Goal: Use online tool/utility: Utilize a website feature to perform a specific function

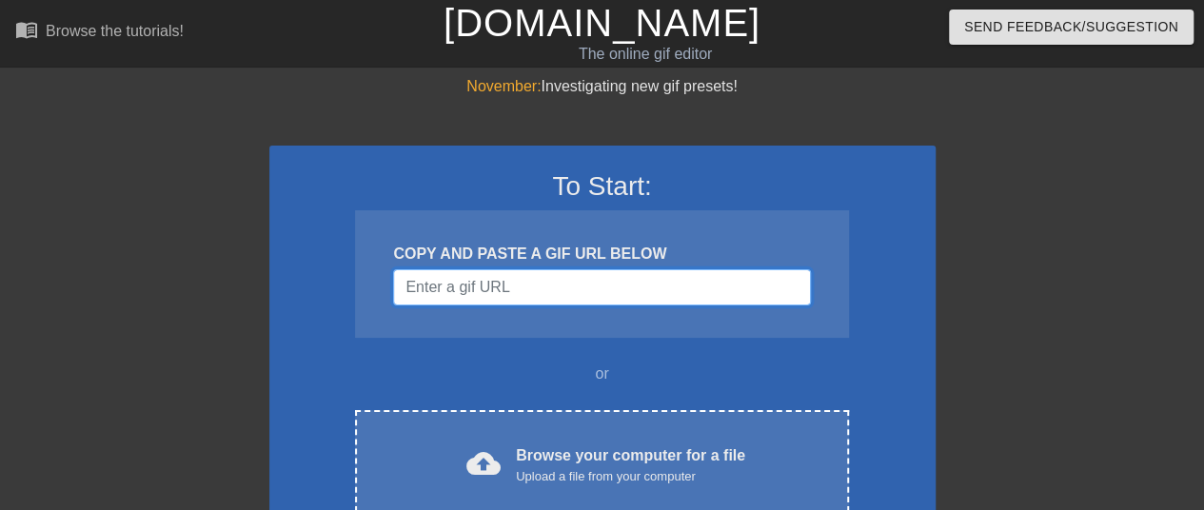
click at [556, 292] on input "Username" at bounding box center [601, 287] width 417 height 36
paste input "[URL][DOMAIN_NAME]"
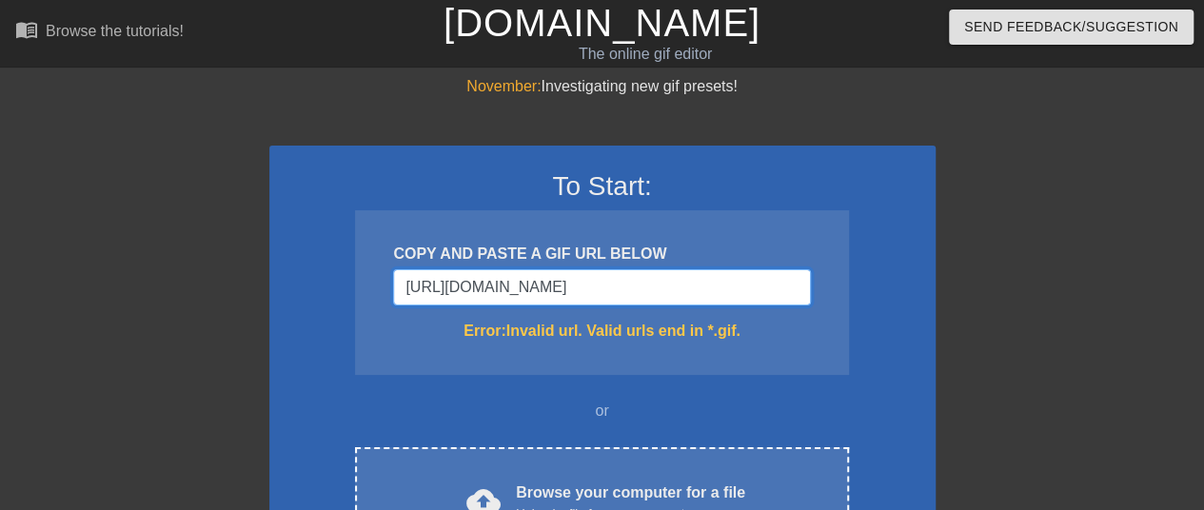
click at [565, 275] on input "[URL][DOMAIN_NAME]" at bounding box center [601, 287] width 417 height 36
paste input "[DOMAIN_NAME][URL][DOMAIN_NAME]"
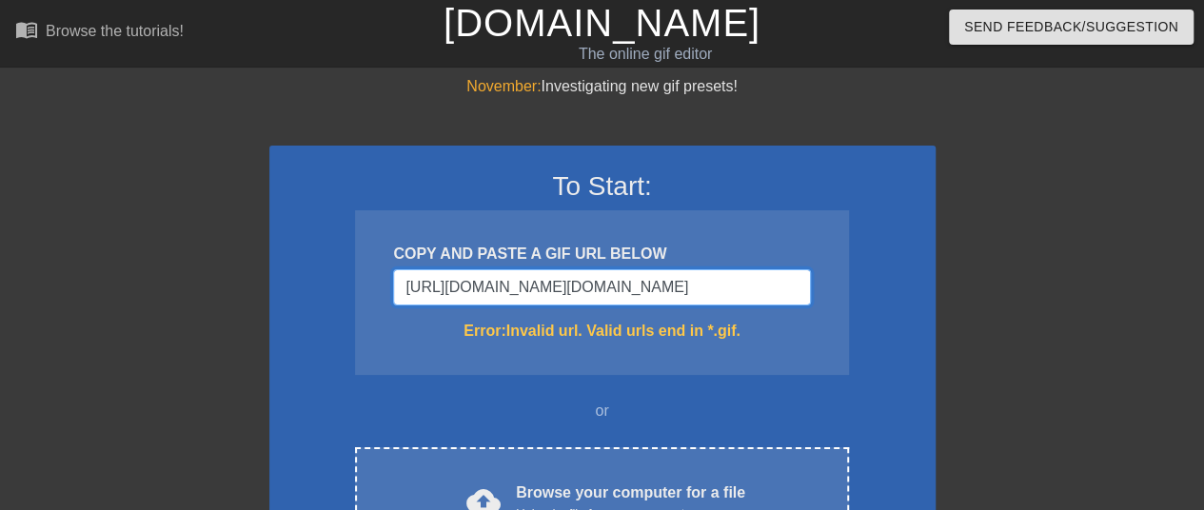
type input "[URL][DOMAIN_NAME][DOMAIN_NAME]"
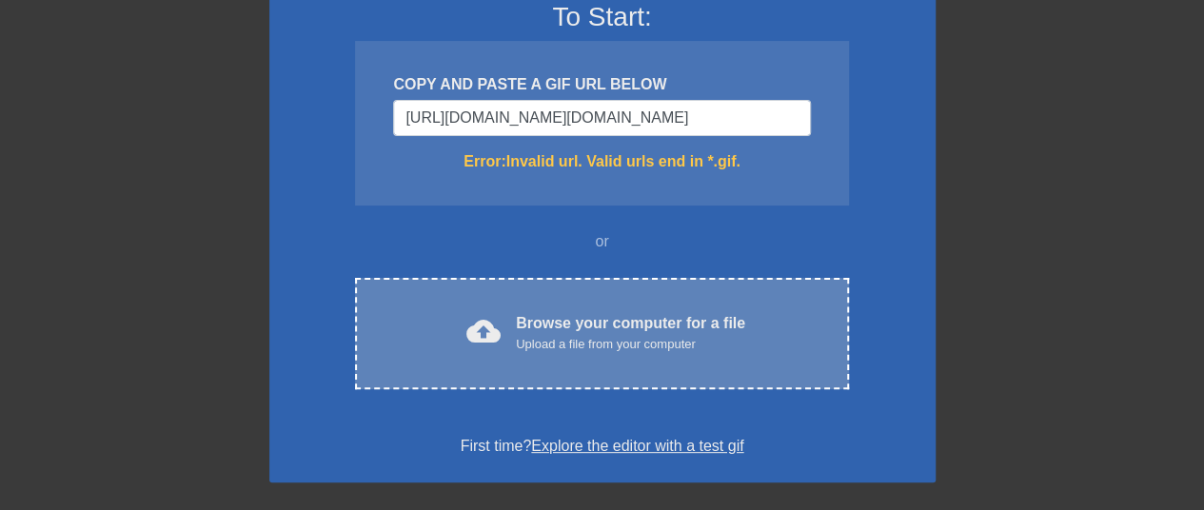
scroll to position [0, 0]
click at [691, 288] on div "cloud_upload Browse your computer for a file Upload a file from your computer C…" at bounding box center [601, 333] width 493 height 111
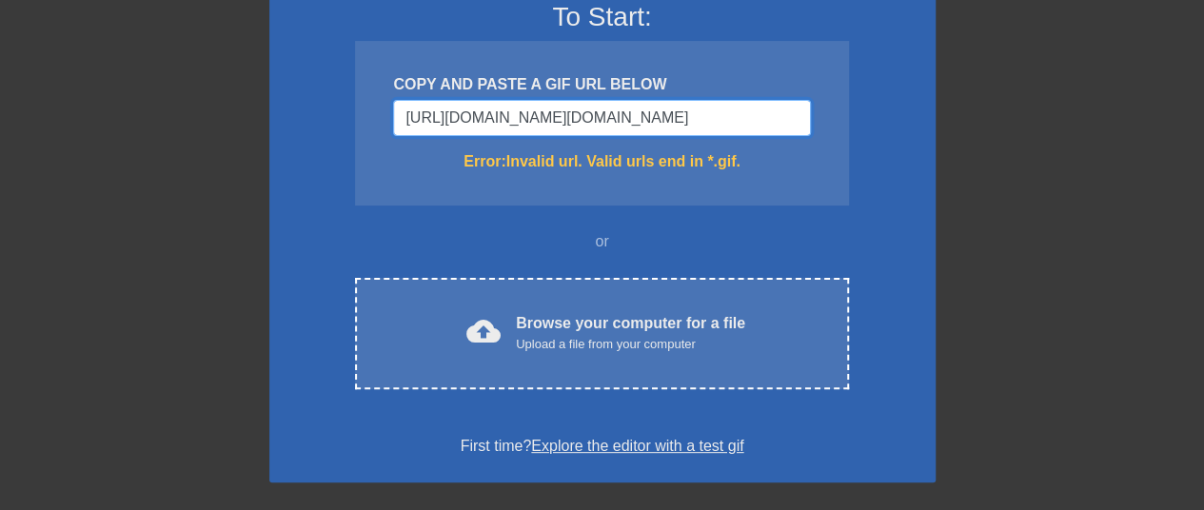
click at [608, 110] on input "[URL][DOMAIN_NAME][DOMAIN_NAME]" at bounding box center [601, 118] width 417 height 36
drag, startPoint x: 615, startPoint y: 111, endPoint x: 868, endPoint y: 102, distance: 253.3
click at [868, 102] on div "To Start: COPY AND PASTE A GIF URL BELOW [URL][DOMAIN_NAME][DOMAIN_NAME] Error:…" at bounding box center [602, 229] width 666 height 506
click at [625, 117] on input "[URL][DOMAIN_NAME][DOMAIN_NAME]" at bounding box center [601, 118] width 417 height 36
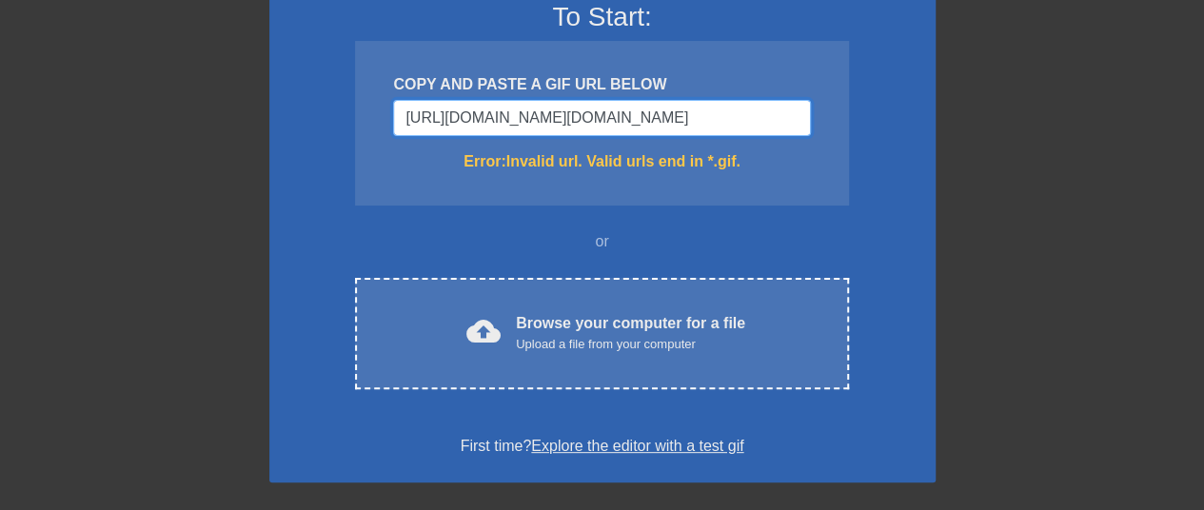
drag, startPoint x: 620, startPoint y: 122, endPoint x: 875, endPoint y: 165, distance: 258.6
click at [875, 165] on div "To Start: COPY AND PASTE A GIF URL BELOW [URL][DOMAIN_NAME][DOMAIN_NAME] Error:…" at bounding box center [602, 229] width 666 height 506
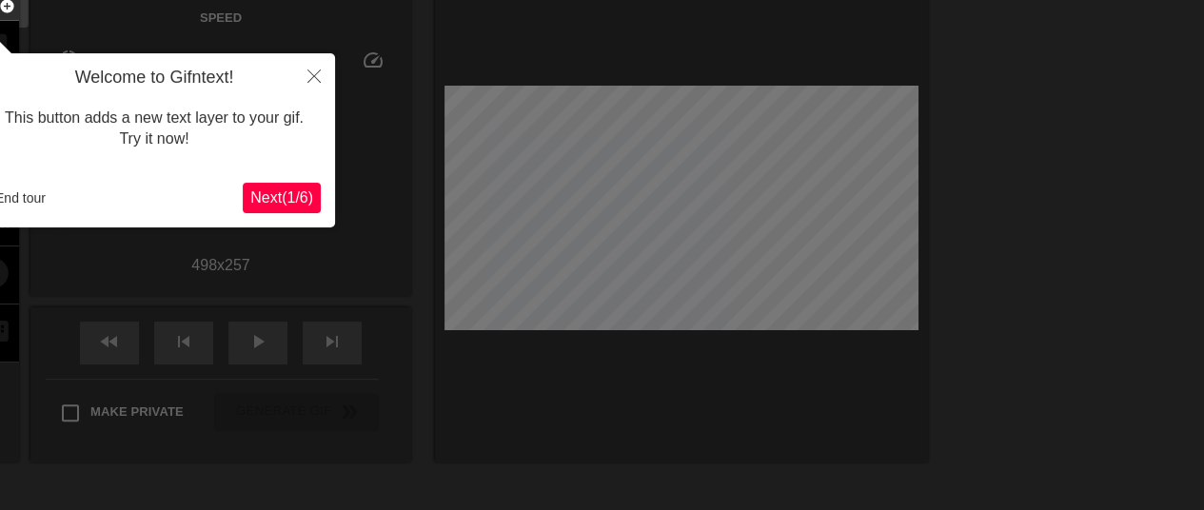
scroll to position [47, 0]
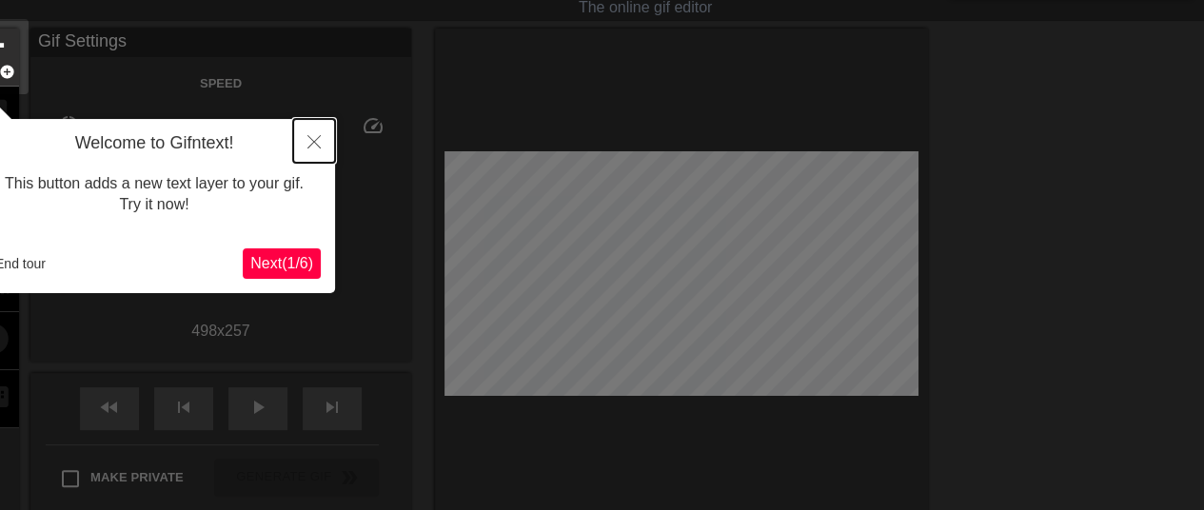
click at [310, 138] on icon "Close" at bounding box center [313, 141] width 13 height 13
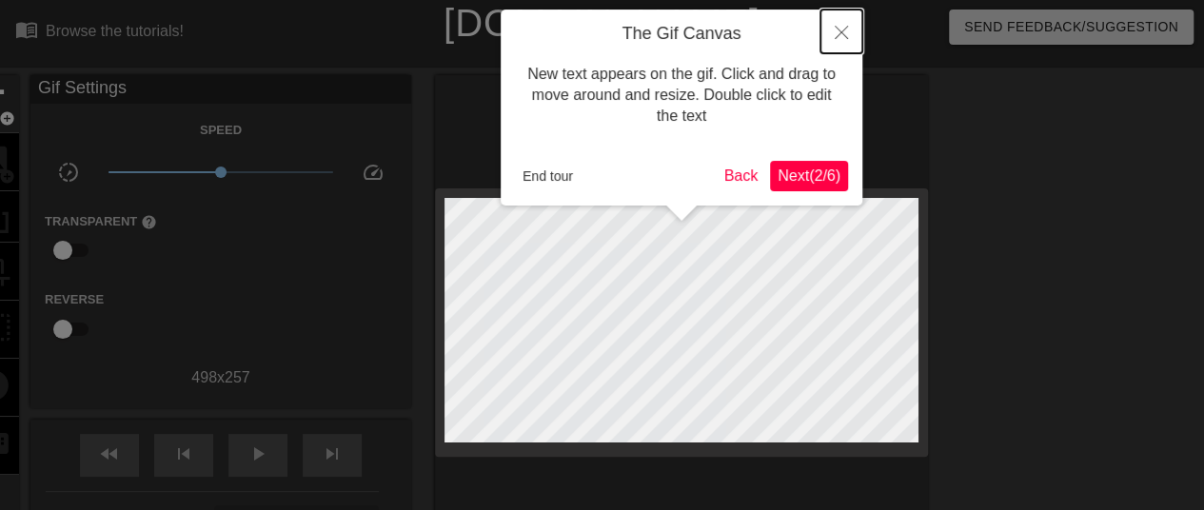
click at [832, 41] on button "Close" at bounding box center [841, 32] width 42 height 44
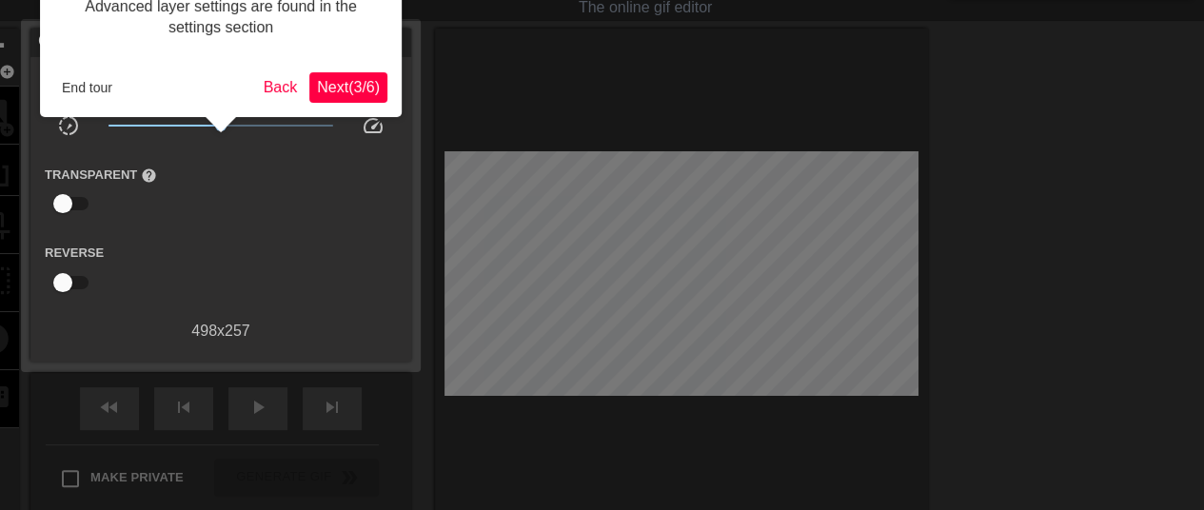
click at [372, 97] on button "Next ( 3 / 6 )" at bounding box center [348, 87] width 78 height 30
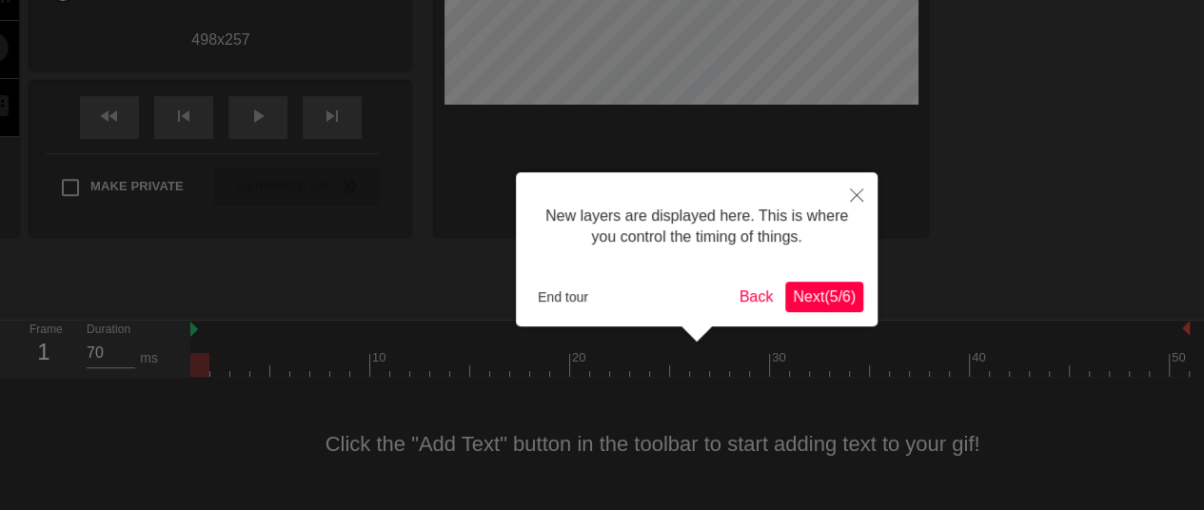
scroll to position [16, 0]
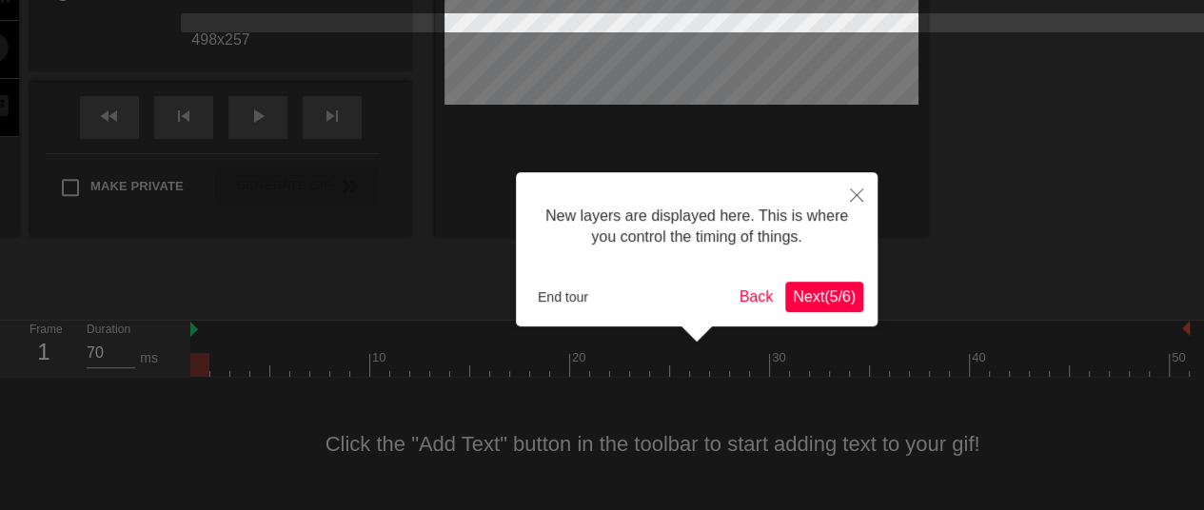
click at [372, 97] on div at bounding box center [602, 86] width 1204 height 848
click at [816, 295] on span "Next ( 5 / 6 )" at bounding box center [824, 296] width 63 height 16
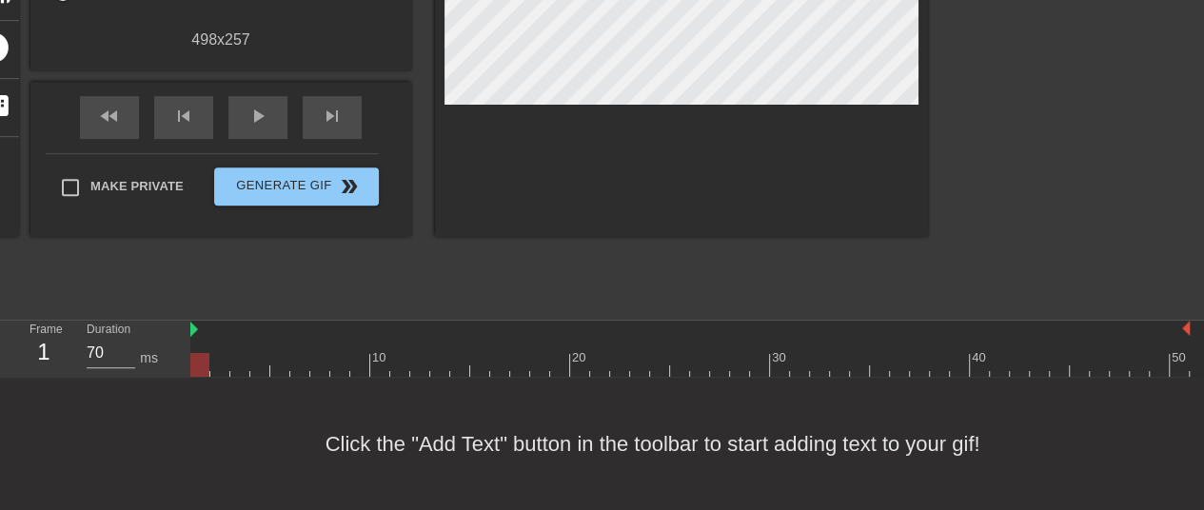
scroll to position [337, 0]
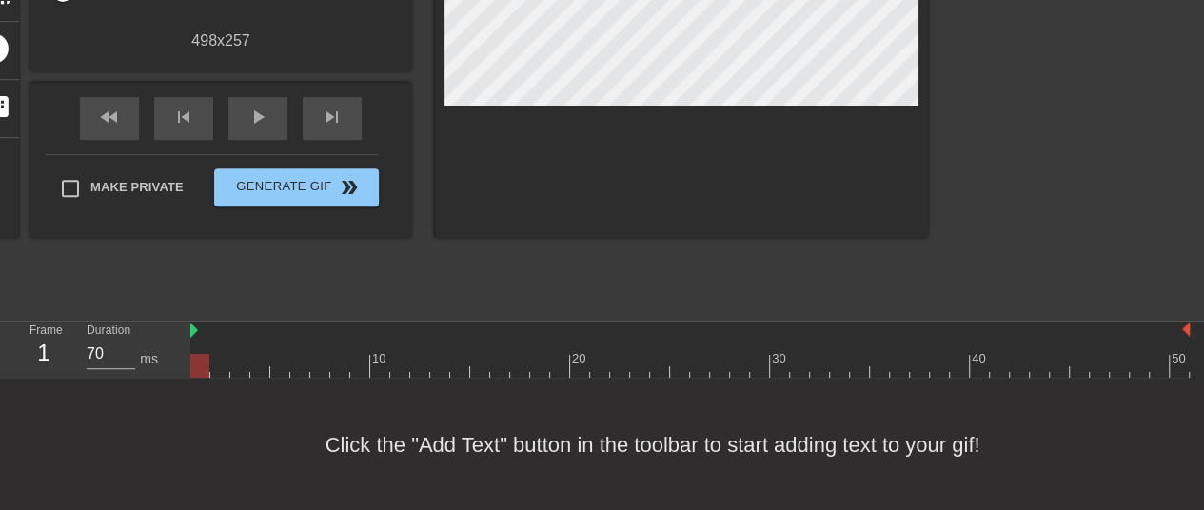
drag, startPoint x: 1203, startPoint y: 288, endPoint x: 1213, endPoint y: 188, distance: 100.5
click at [1203, 188] on html "menu_book Browse the tutorials! [DOMAIN_NAME] The online gif editor Send Feedba…" at bounding box center [602, 87] width 1204 height 848
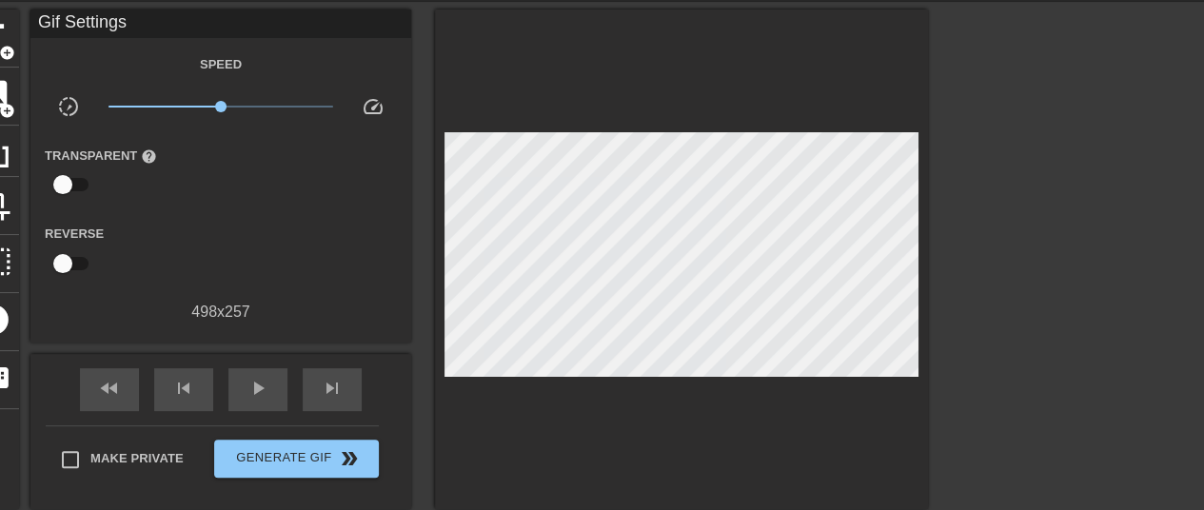
scroll to position [69, 0]
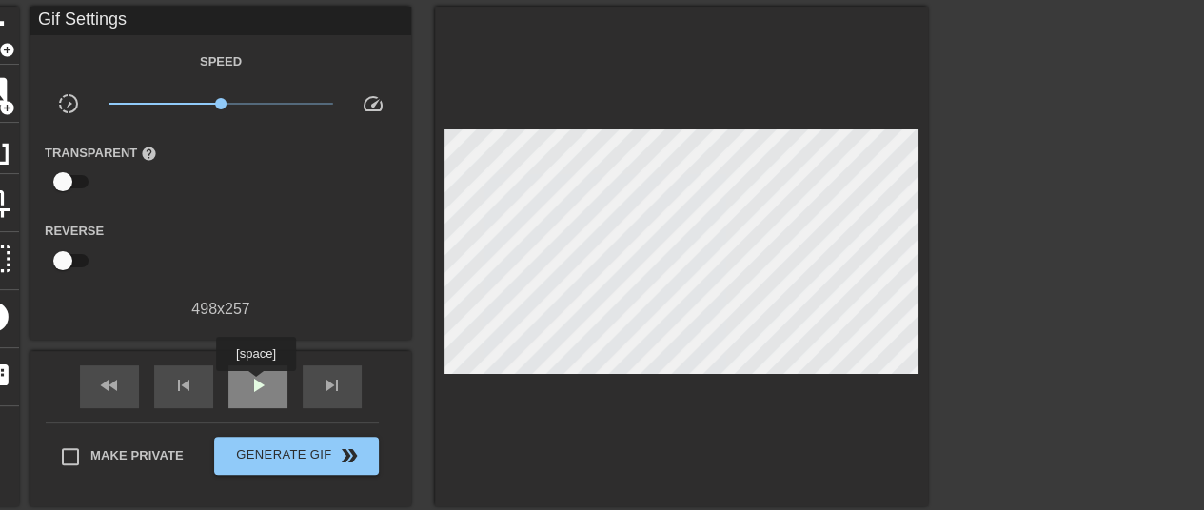
click at [255, 384] on span "play_arrow" at bounding box center [257, 385] width 23 height 23
drag, startPoint x: 770, startPoint y: 126, endPoint x: 6, endPoint y: 90, distance: 764.8
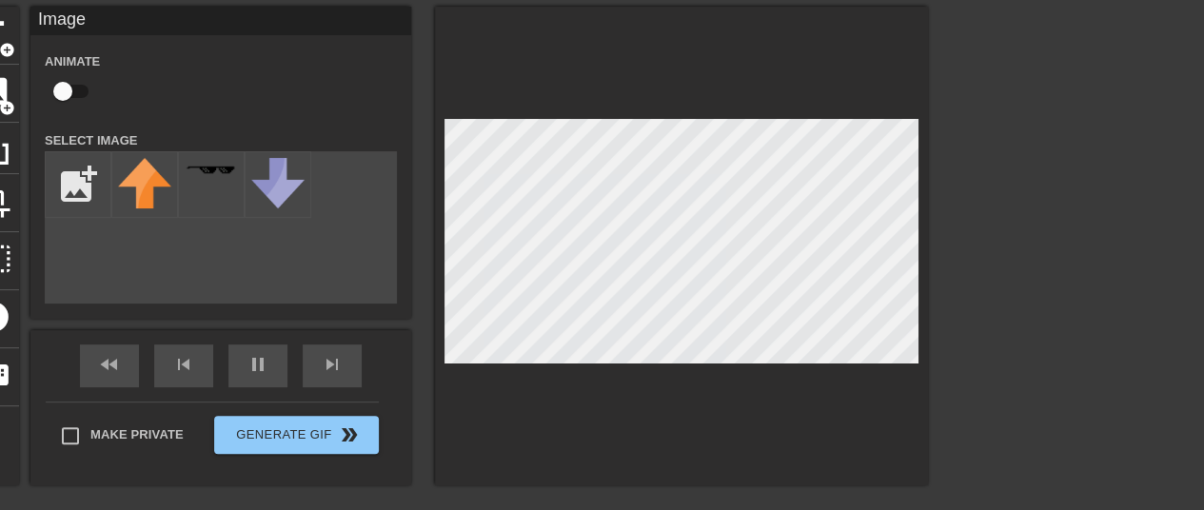
click at [221, 266] on div "add_photo_alternate" at bounding box center [221, 227] width 352 height 152
